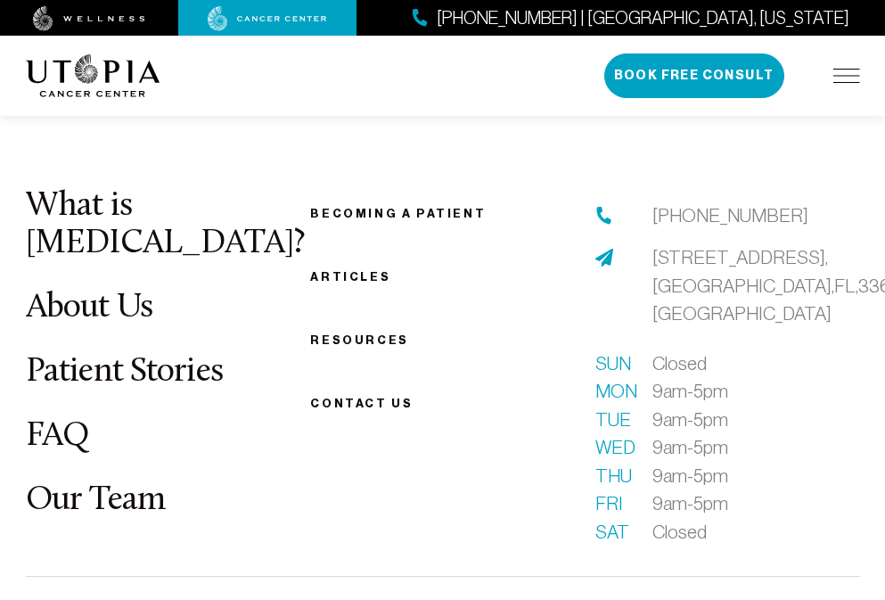
scroll to position [7502, 0]
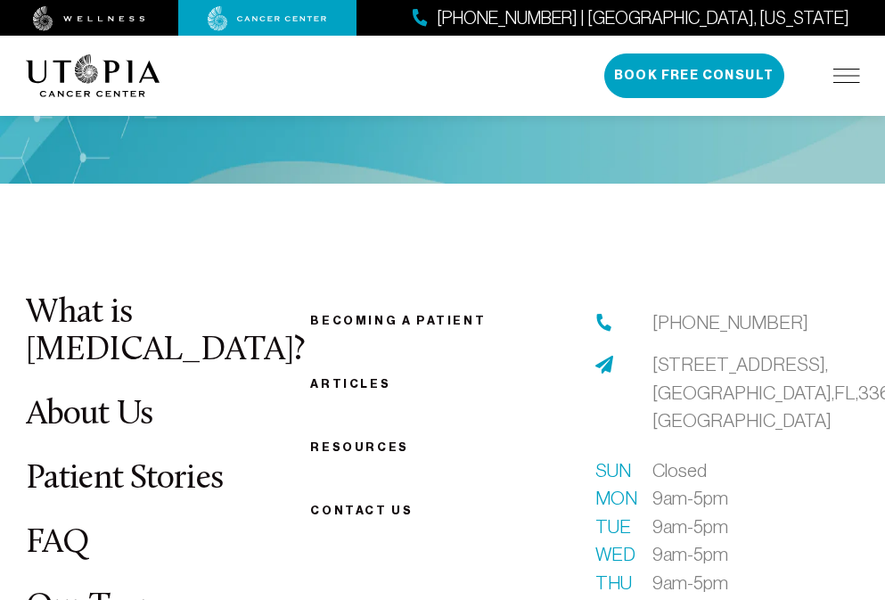
click at [123, 462] on link "Patient Stories" at bounding box center [125, 479] width 198 height 35
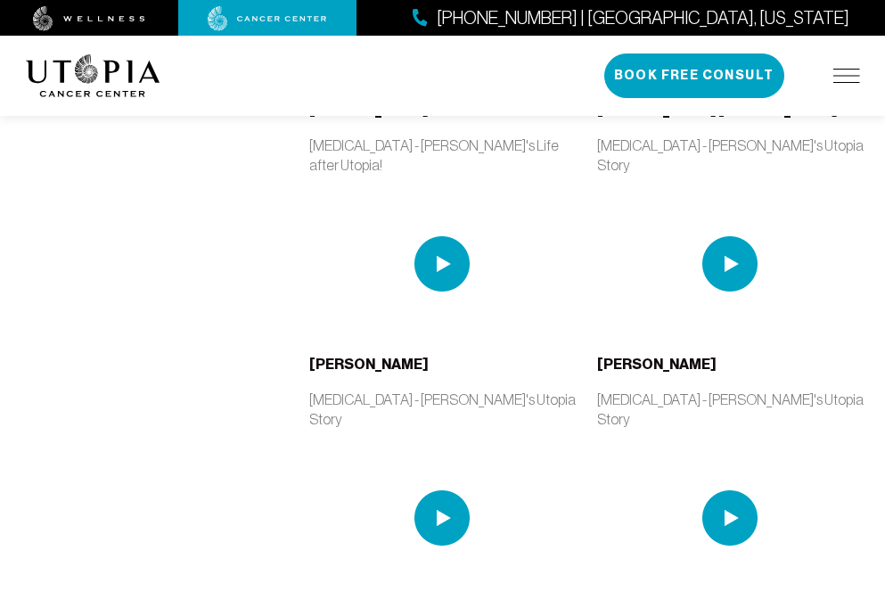
scroll to position [1863, 0]
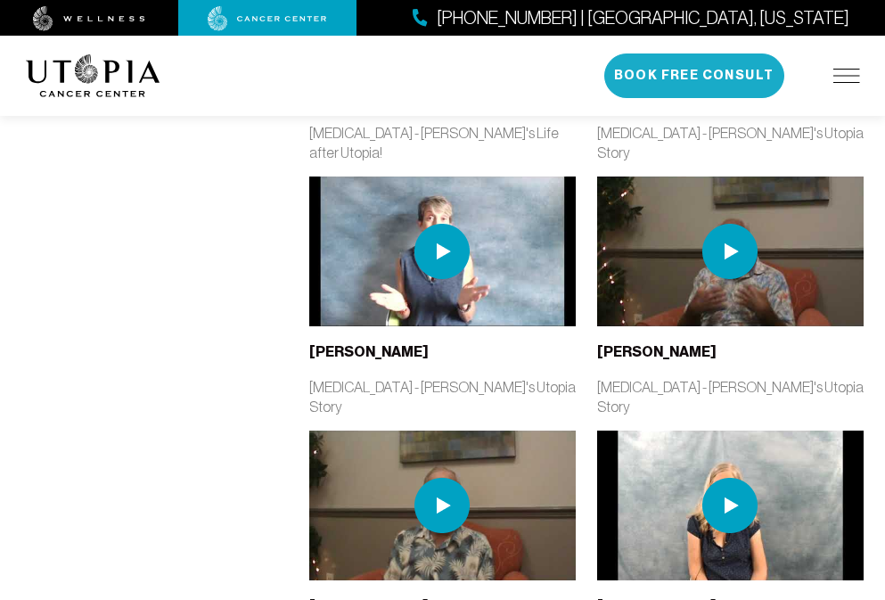
click at [695, 76] on button "Book Free Consult" at bounding box center [695, 76] width 180 height 45
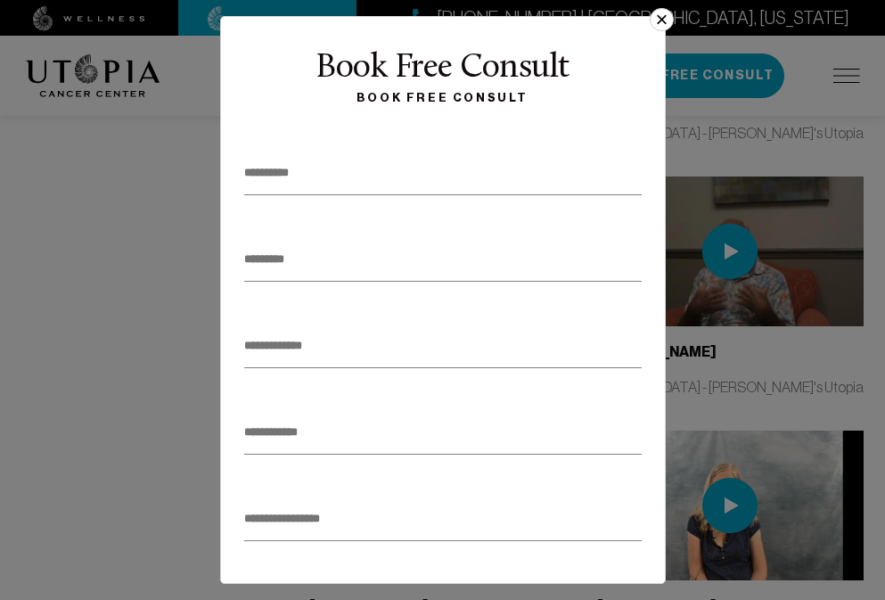
click at [655, 26] on button "×" at bounding box center [661, 19] width 23 height 23
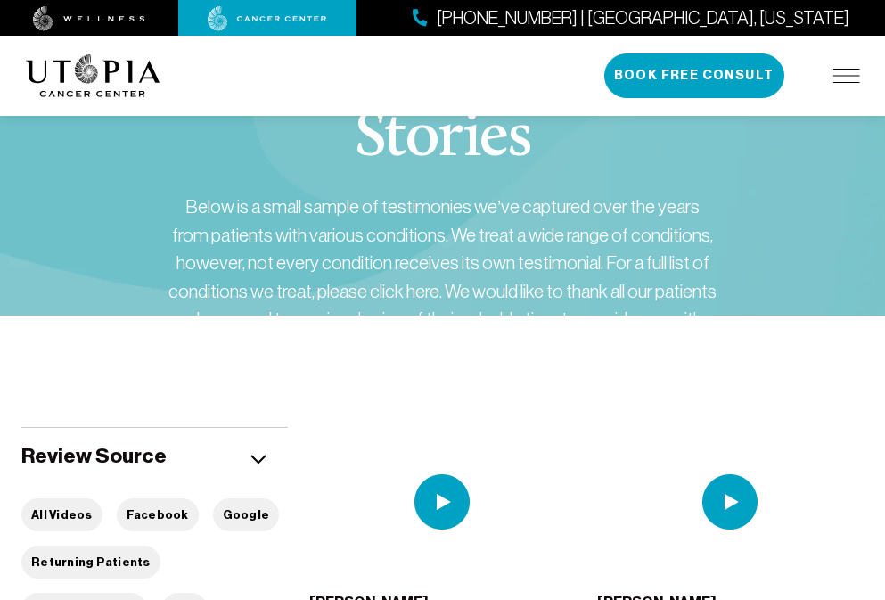
scroll to position [68, 0]
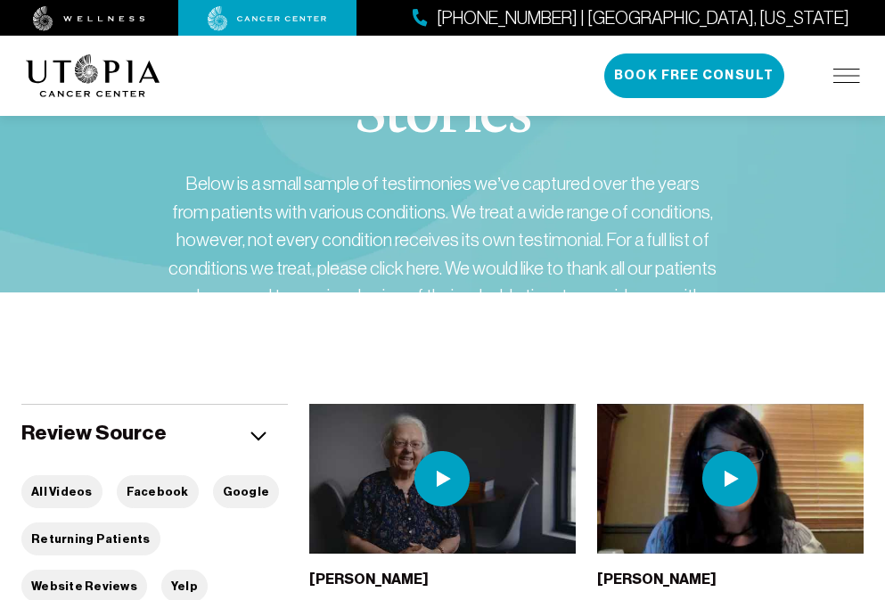
click at [89, 18] on img at bounding box center [89, 18] width 112 height 25
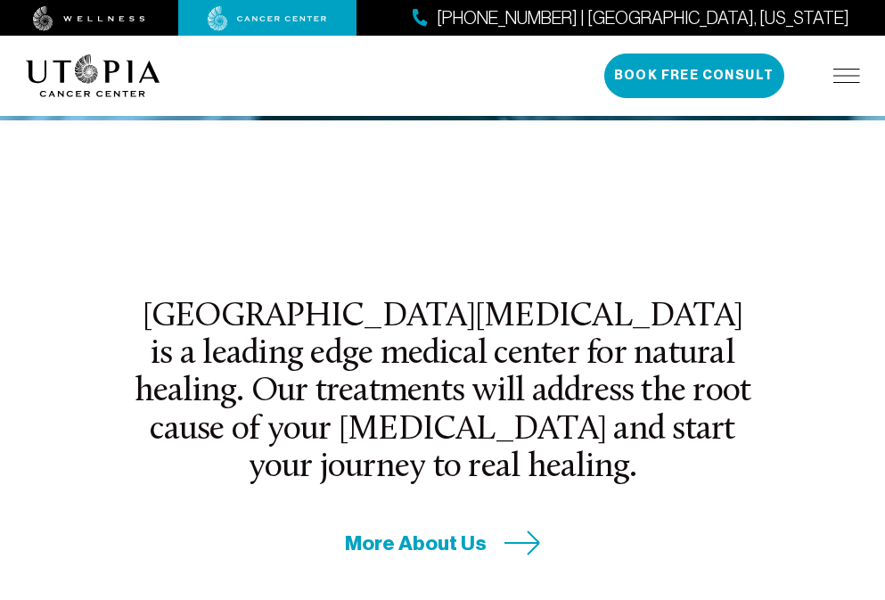
scroll to position [724, 0]
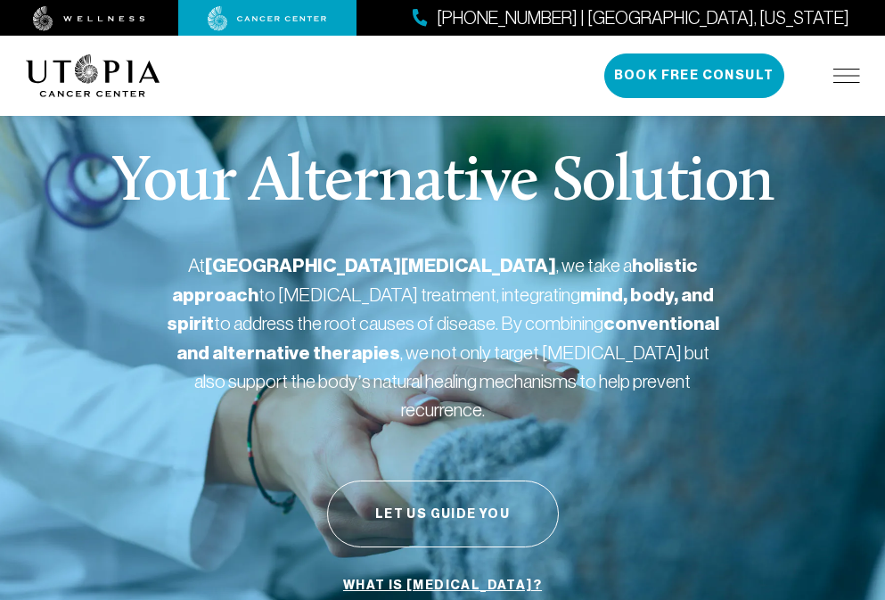
click at [442, 569] on link "What is [MEDICAL_DATA]?" at bounding box center [443, 586] width 208 height 34
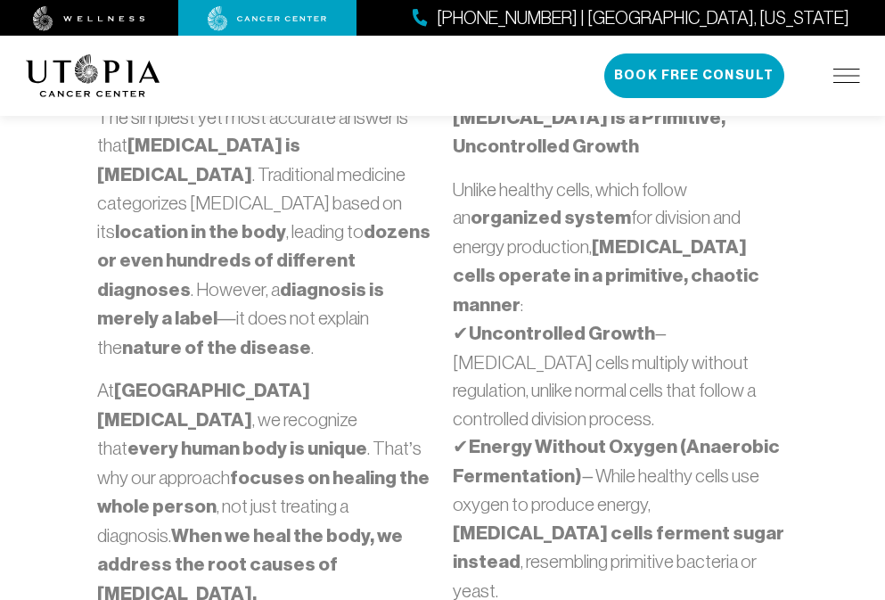
scroll to position [836, 0]
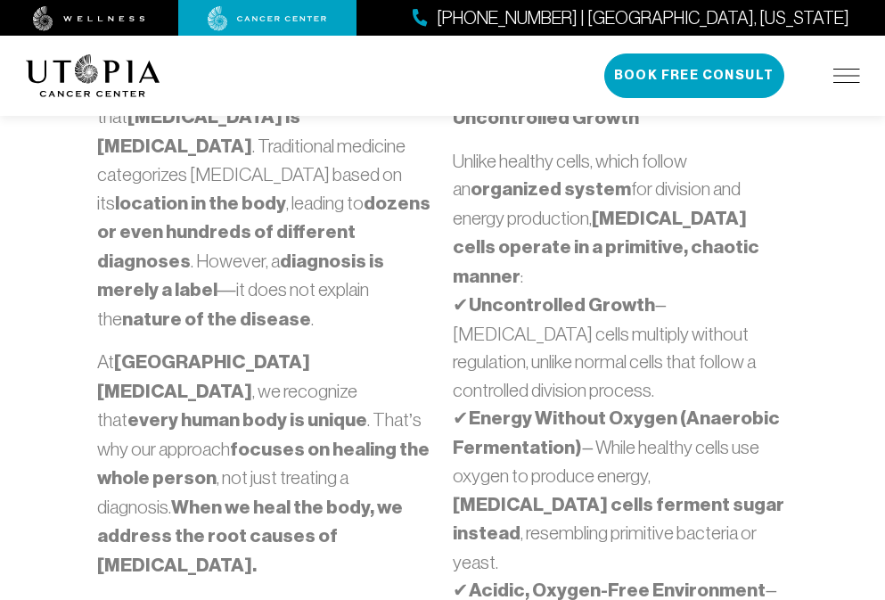
click at [268, 18] on img at bounding box center [267, 18] width 119 height 25
